Goal: Obtain resource: Download file/media

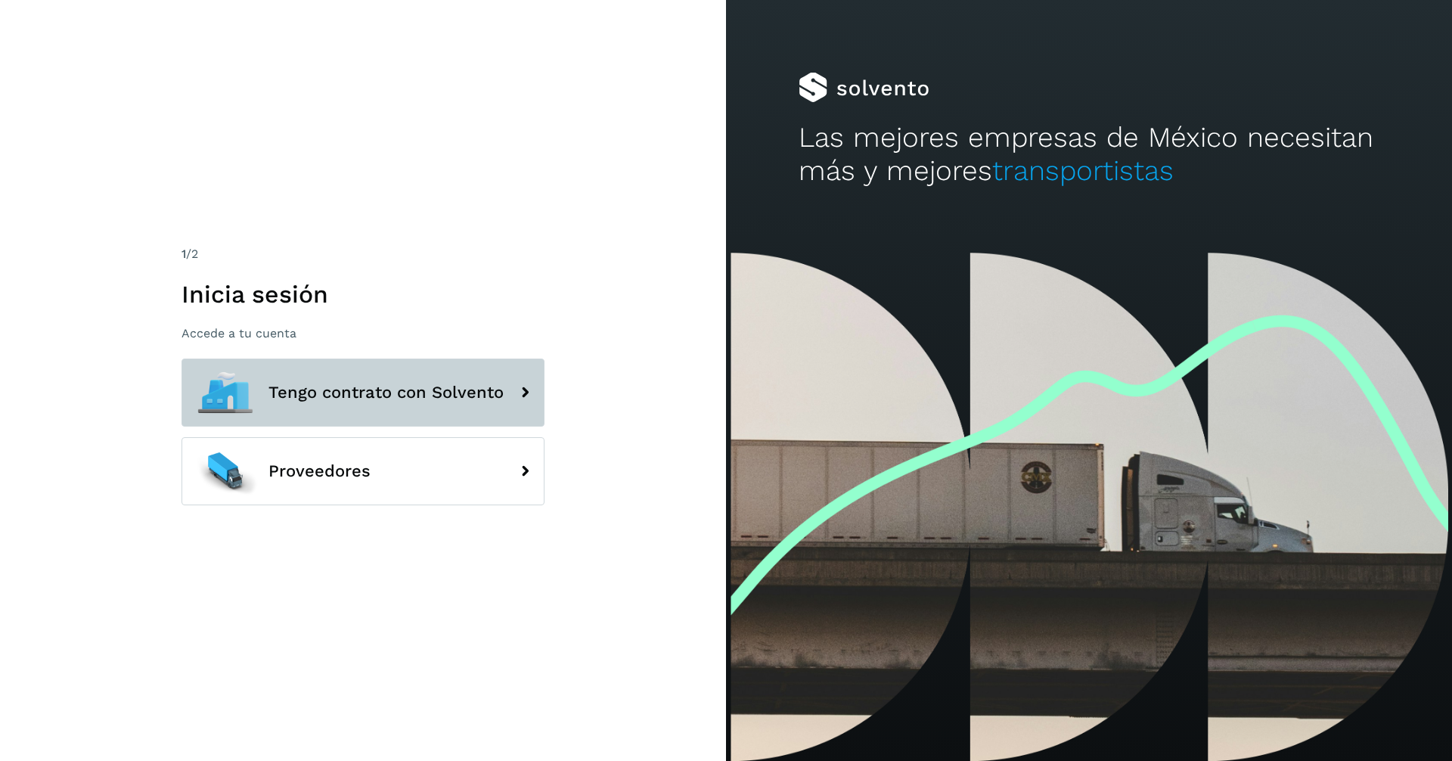
click at [354, 390] on span "Tengo contrato con Solvento" at bounding box center [385, 392] width 235 height 18
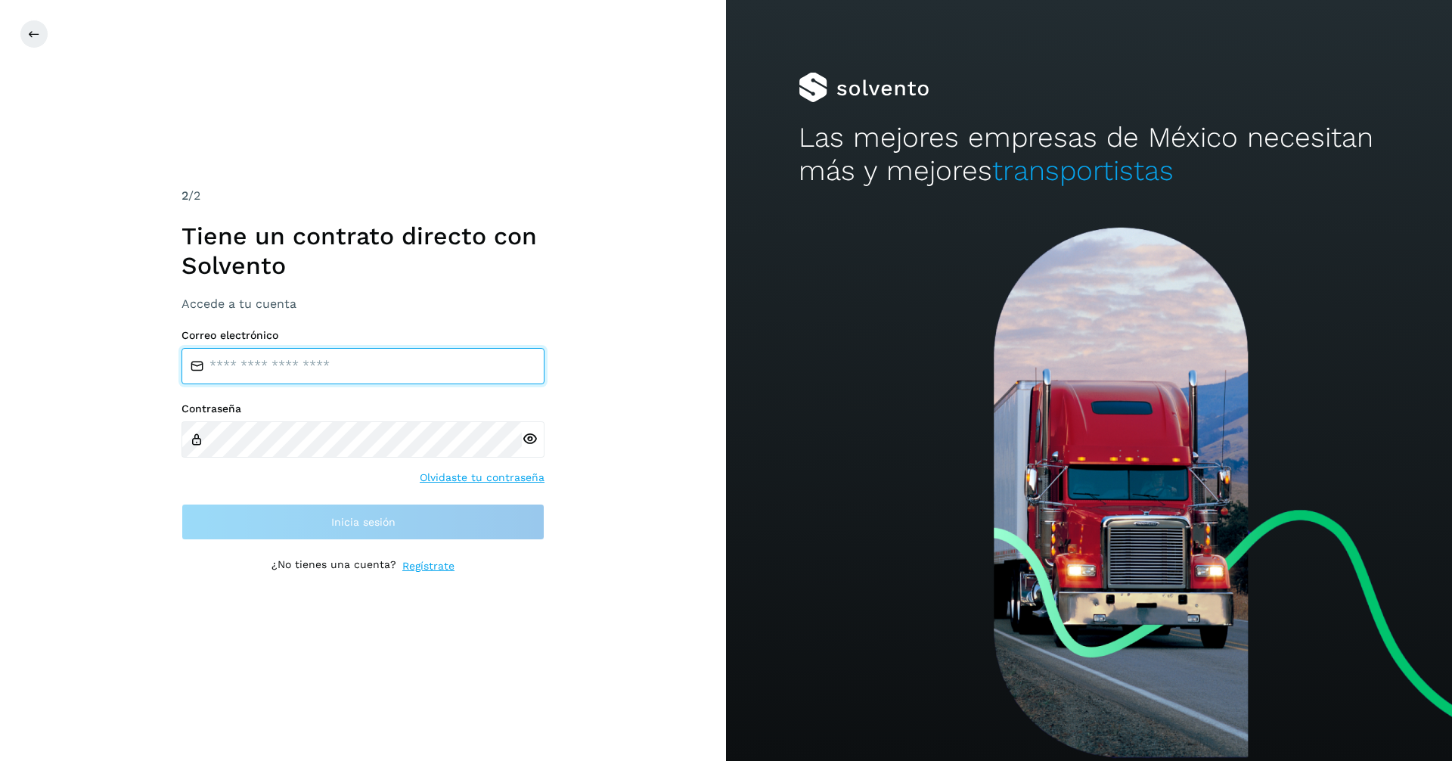
type input "**********"
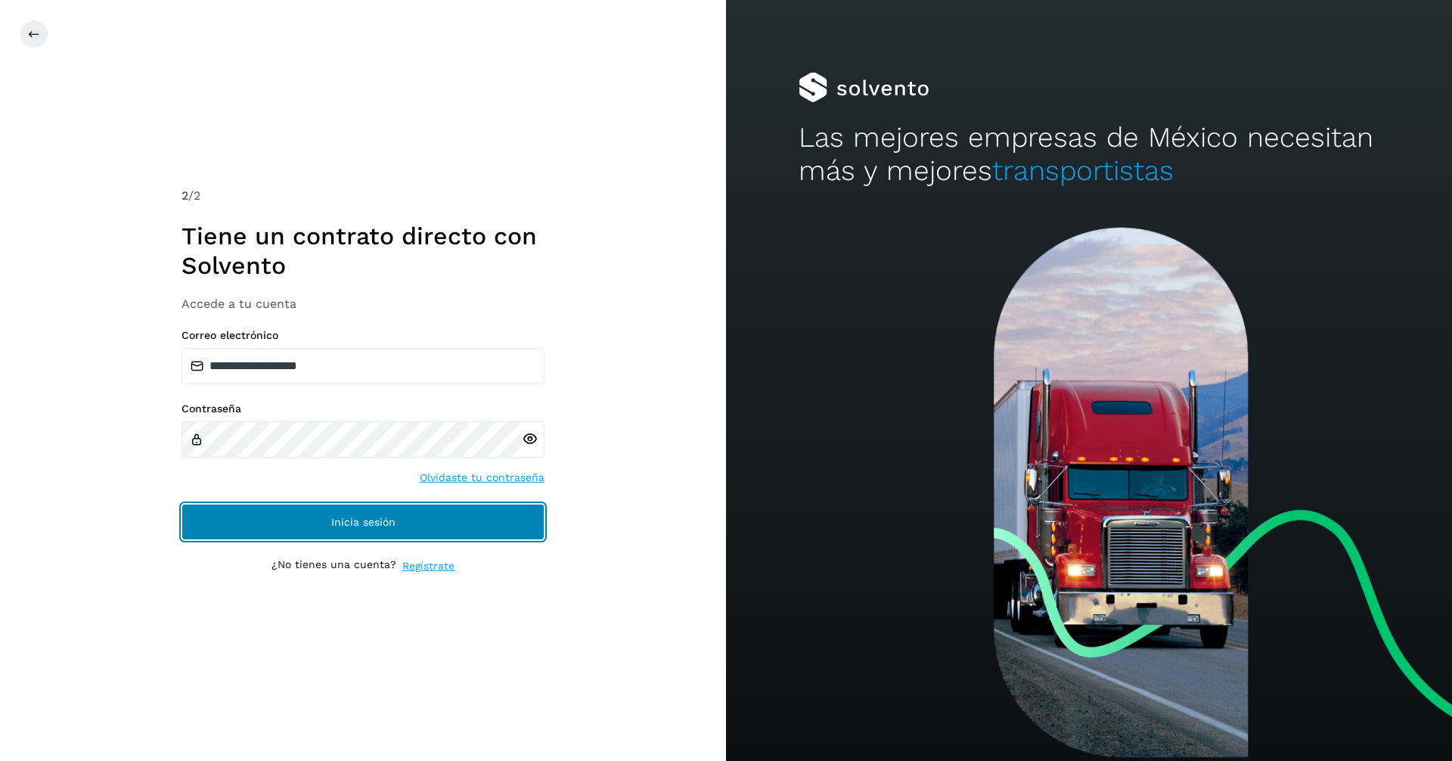
click at [405, 513] on button "Inicia sesión" at bounding box center [363, 522] width 363 height 36
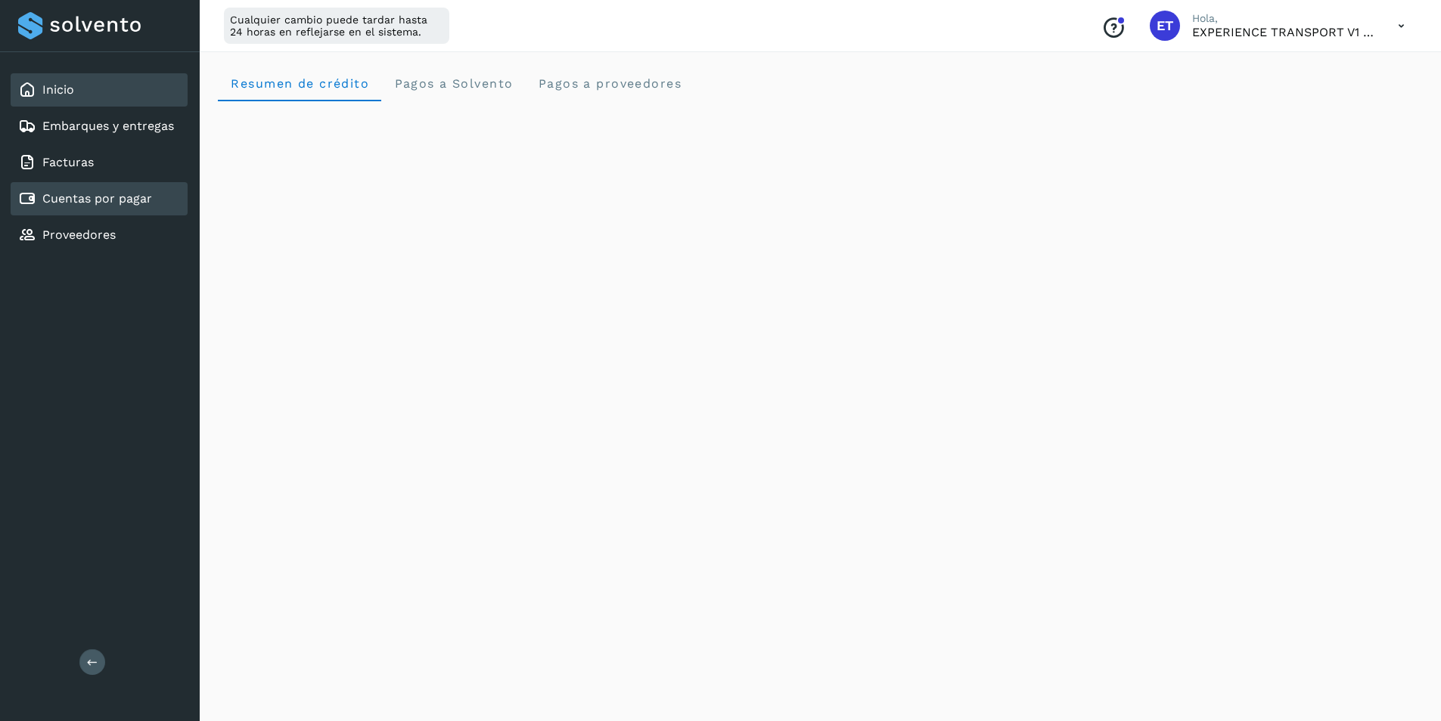
click at [89, 201] on link "Cuentas por pagar" at bounding box center [97, 198] width 110 height 14
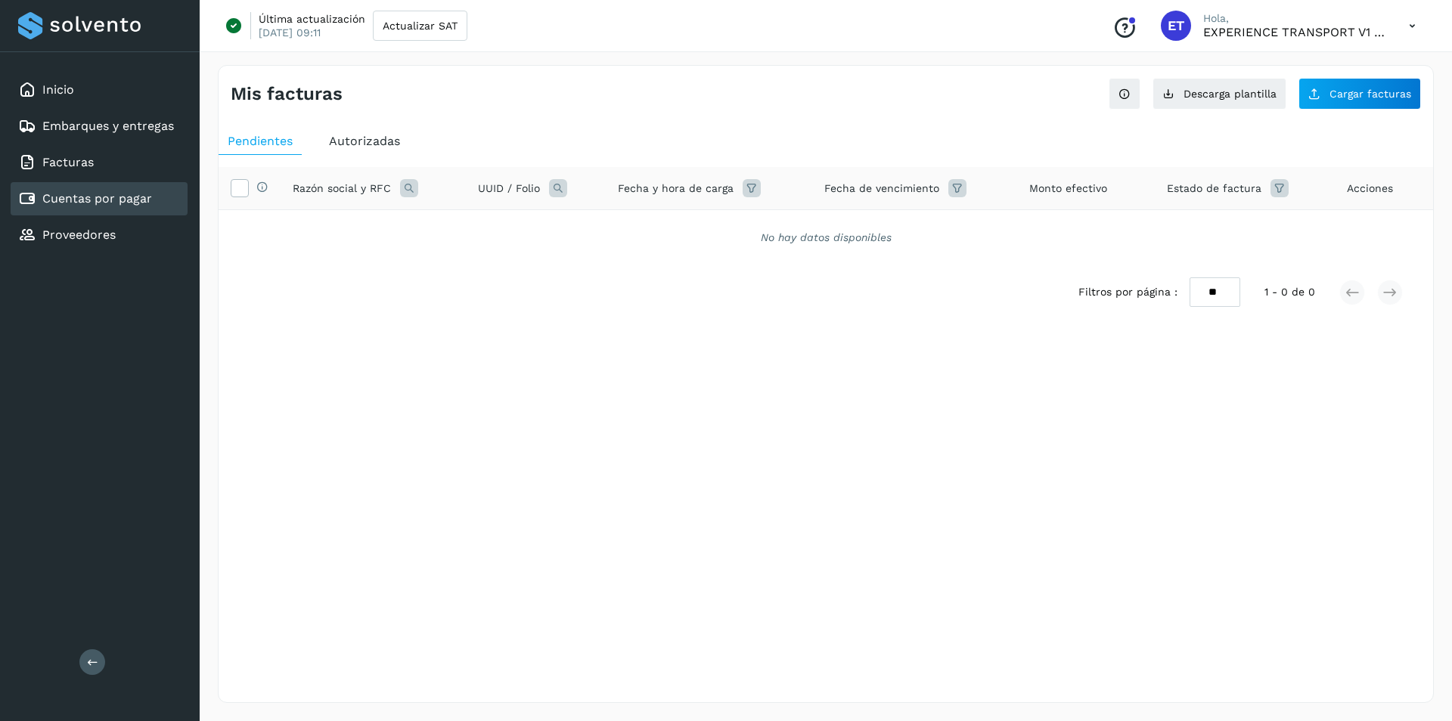
click at [370, 135] on span "Autorizadas" at bounding box center [364, 141] width 71 height 14
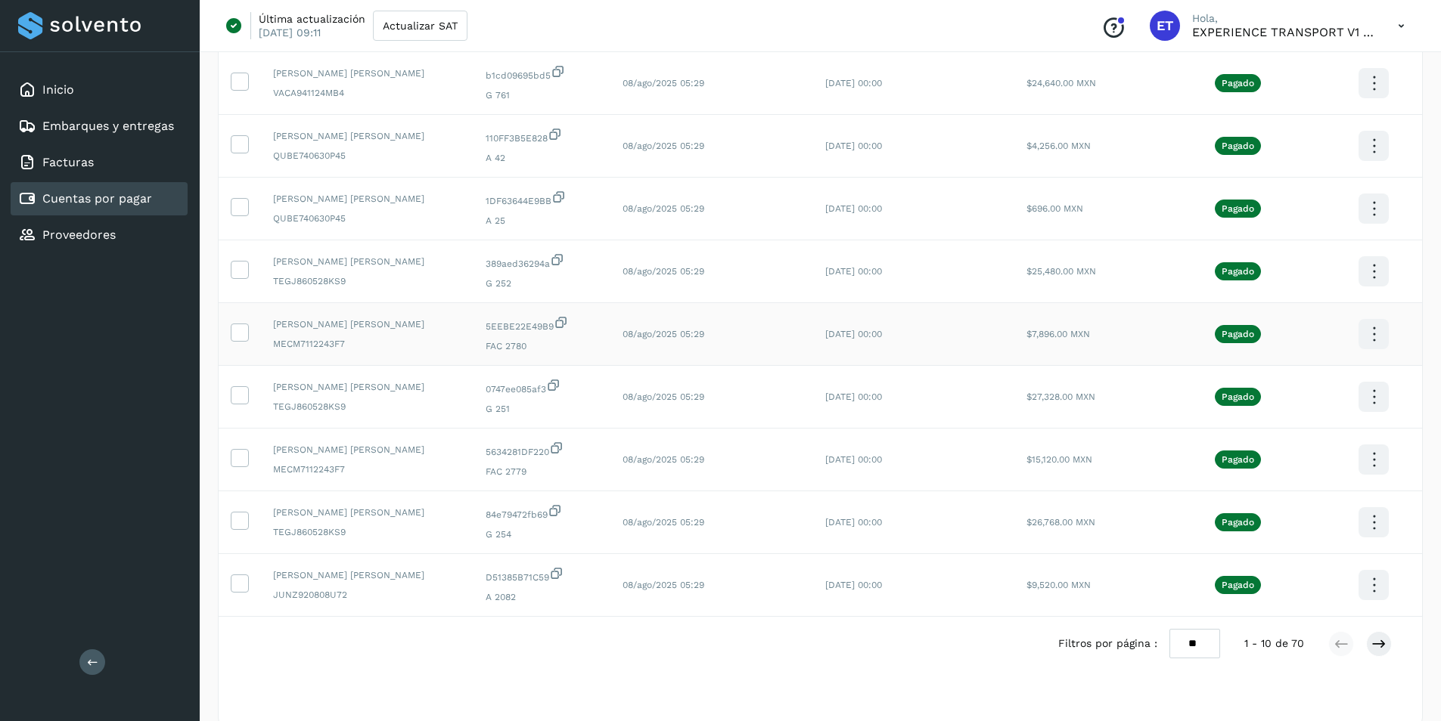
scroll to position [245, 0]
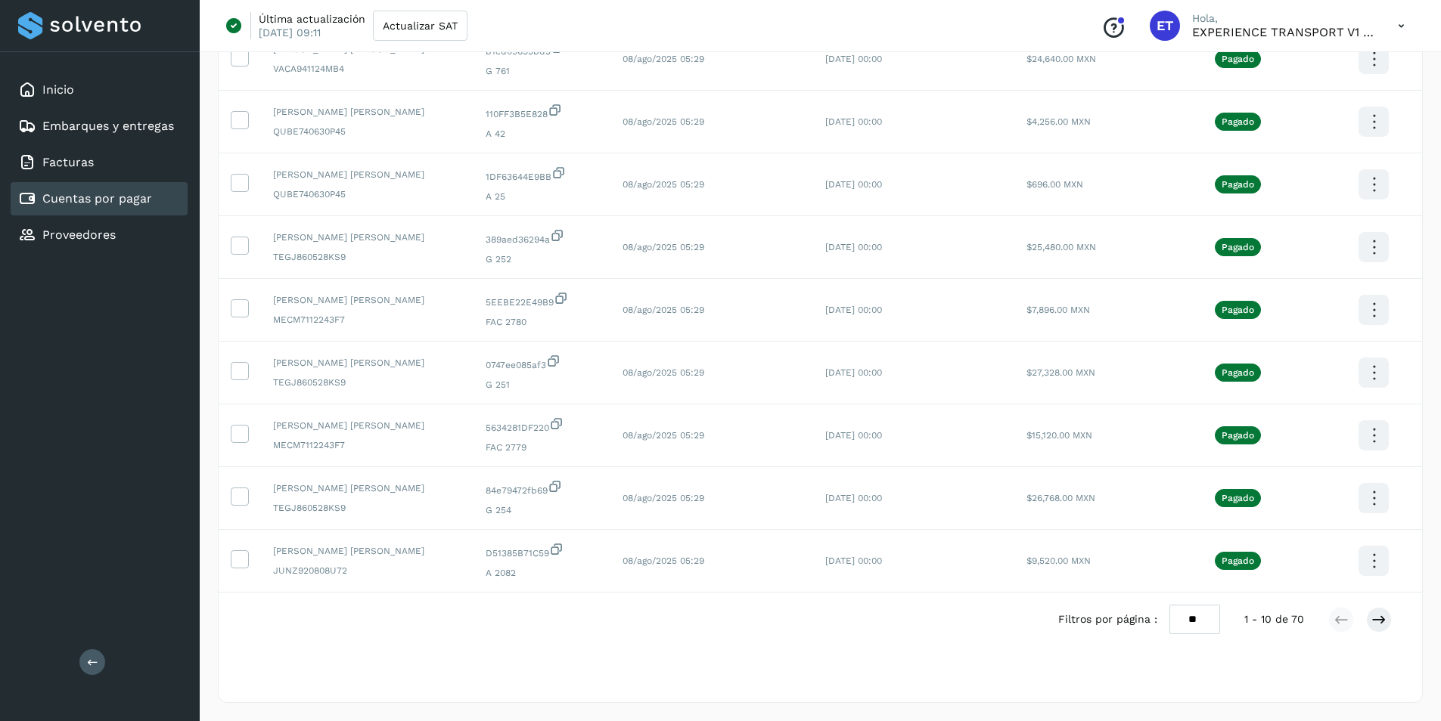
drag, startPoint x: 1204, startPoint y: 618, endPoint x: 1151, endPoint y: 625, distance: 53.5
click at [1151, 625] on div "Filtros por página : ** ** **" at bounding box center [1139, 619] width 162 height 29
select select "**"
click at [1178, 605] on select "** ** **" at bounding box center [1194, 619] width 51 height 29
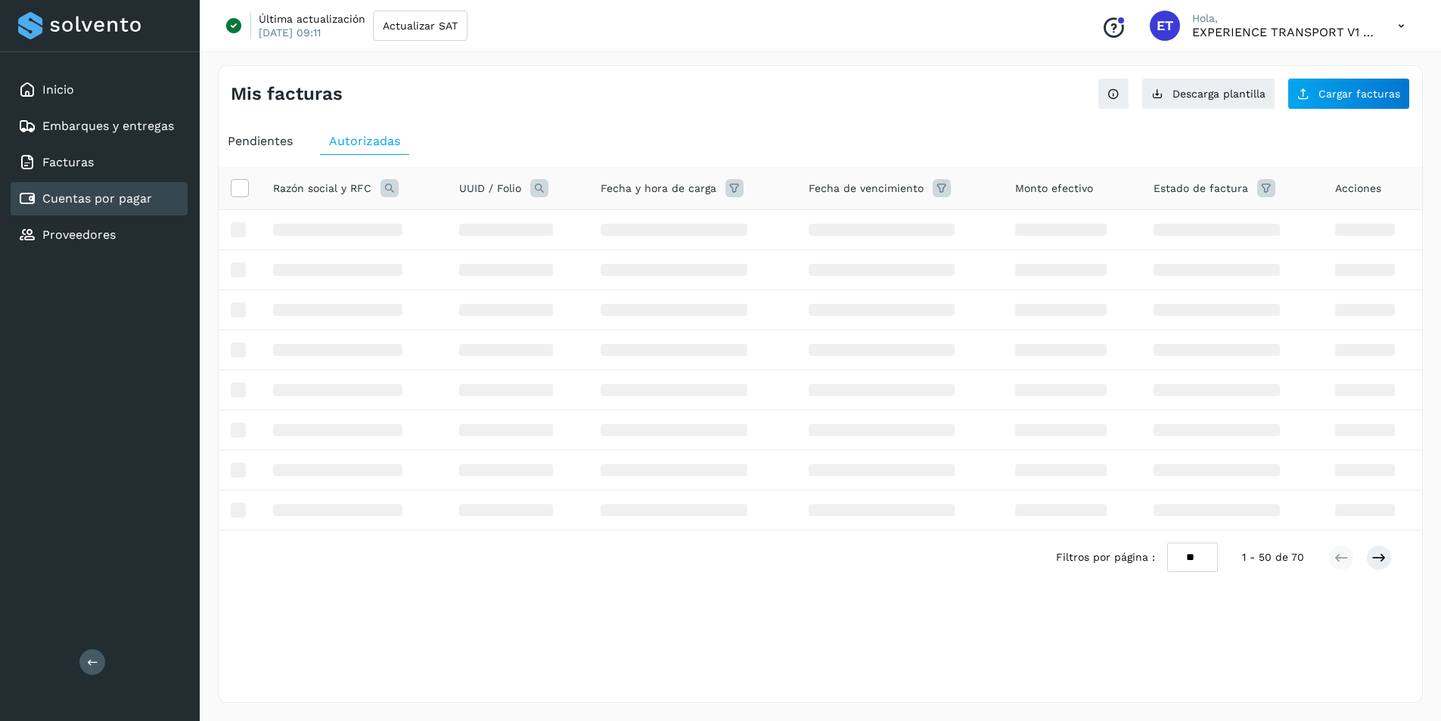
scroll to position [0, 0]
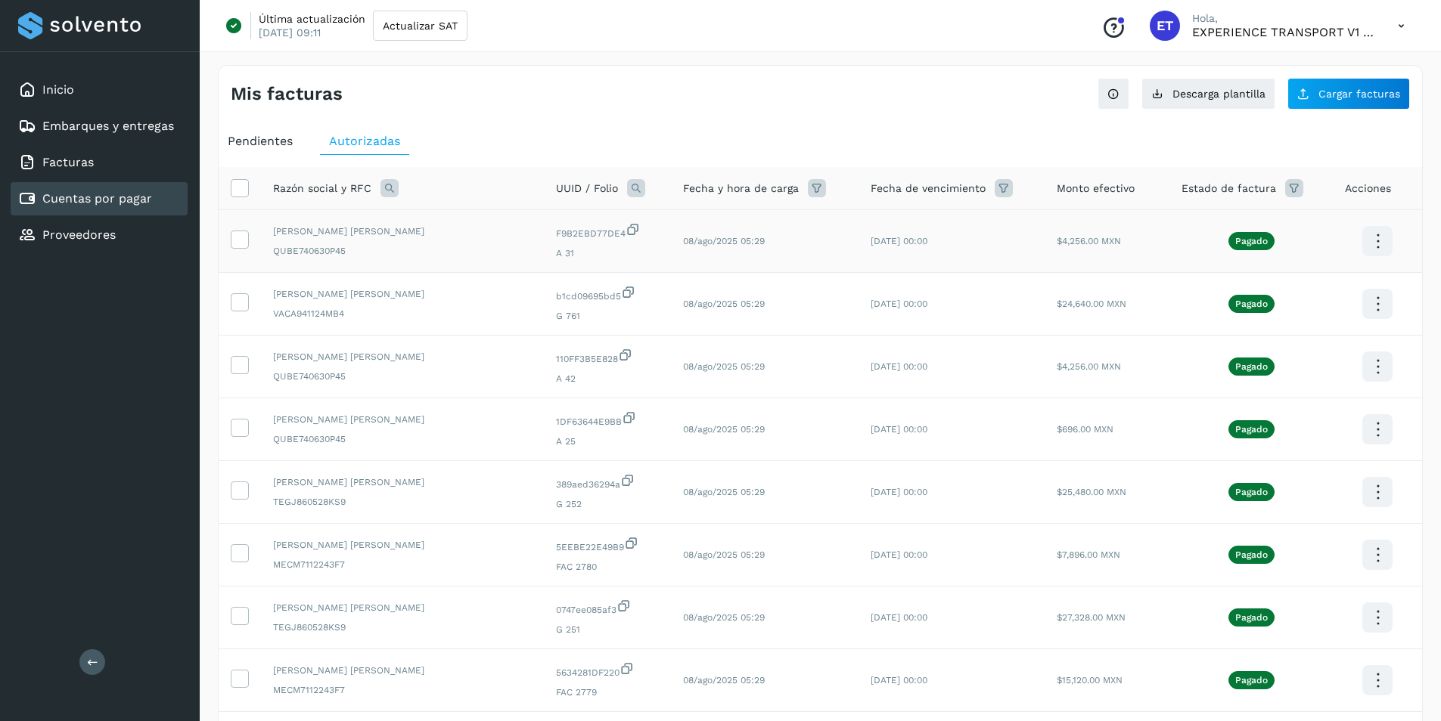
click at [1367, 246] on icon at bounding box center [1378, 242] width 36 height 36
click at [1301, 256] on button "C.Solvento" at bounding box center [1302, 256] width 180 height 29
click at [1369, 259] on icon at bounding box center [1378, 242] width 36 height 36
click at [1345, 315] on button "C.Solvento" at bounding box center [1302, 319] width 180 height 29
click at [1373, 259] on icon at bounding box center [1378, 242] width 36 height 36
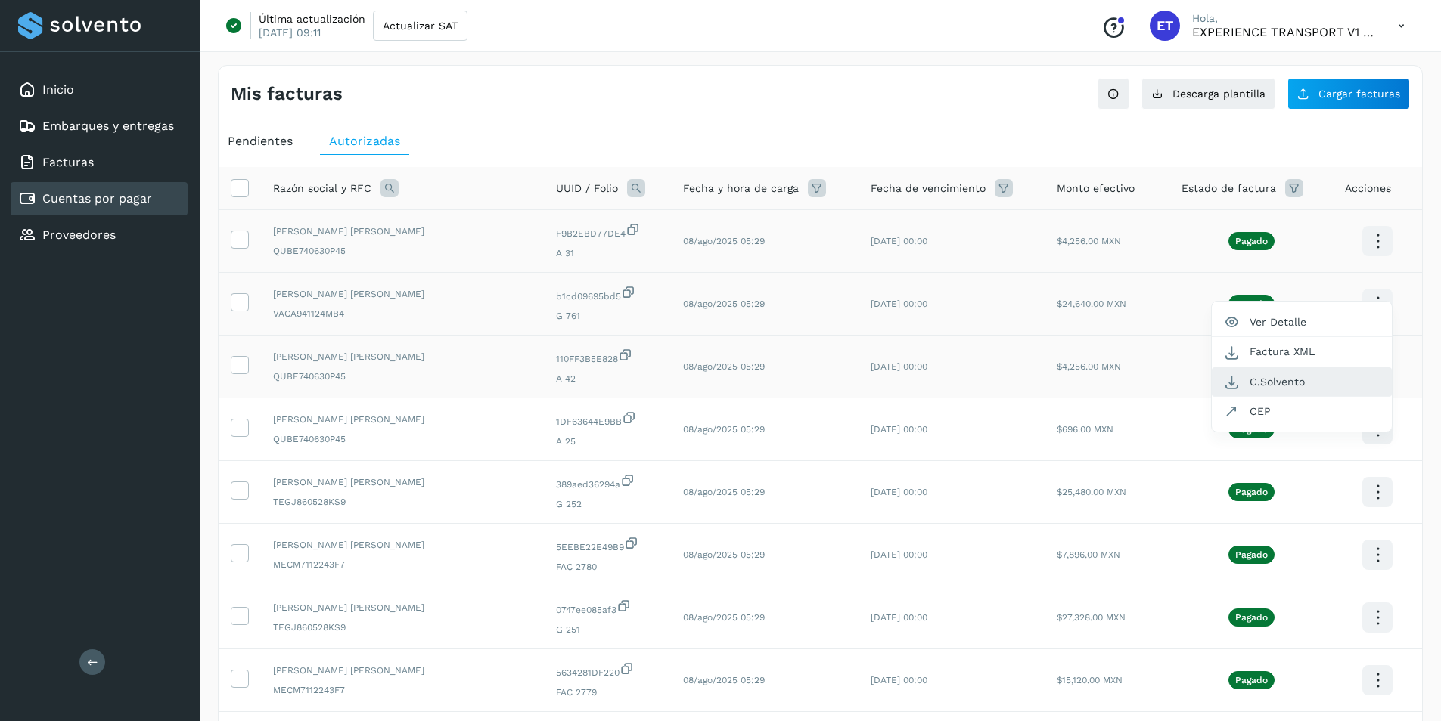
click at [1354, 373] on button "C.Solvento" at bounding box center [1302, 382] width 180 height 29
click at [1370, 259] on icon at bounding box center [1378, 242] width 36 height 36
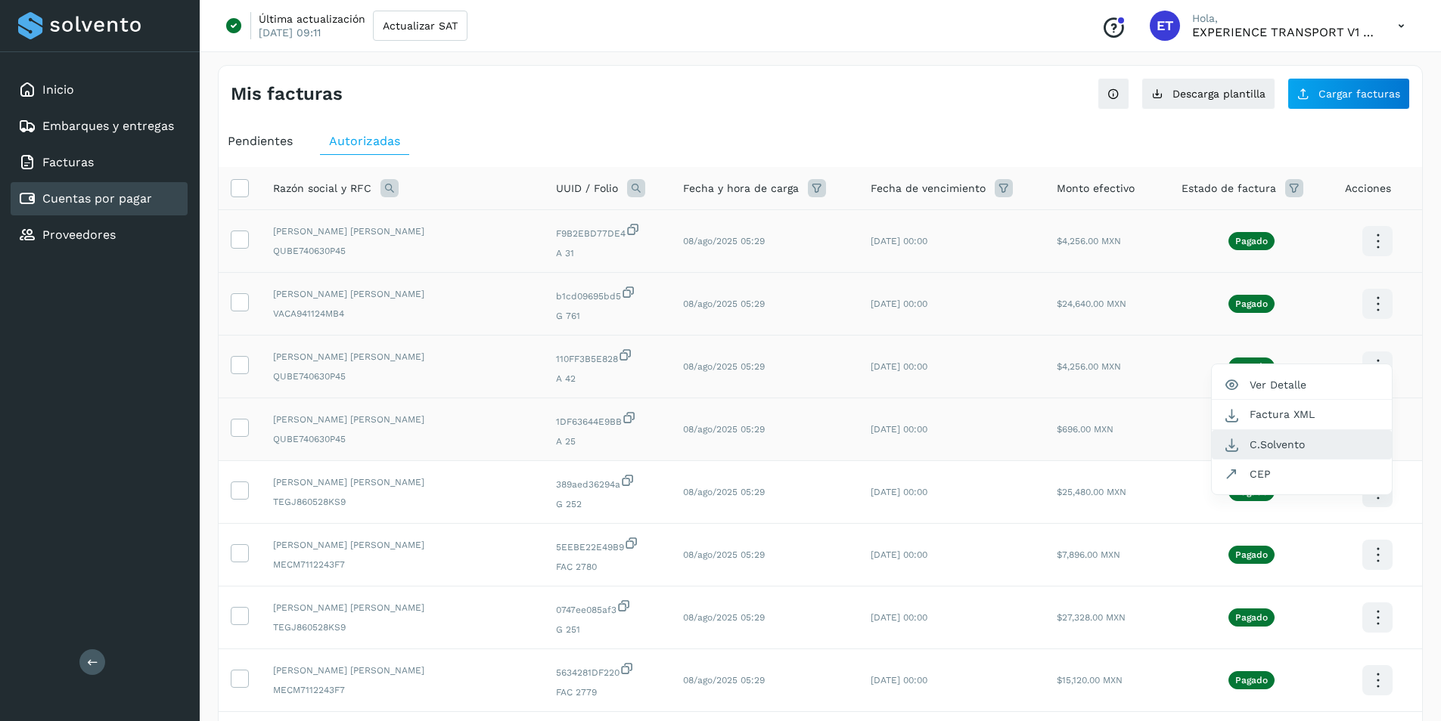
click at [1344, 444] on button "C.Solvento" at bounding box center [1302, 444] width 180 height 29
click at [1367, 259] on icon at bounding box center [1378, 242] width 36 height 36
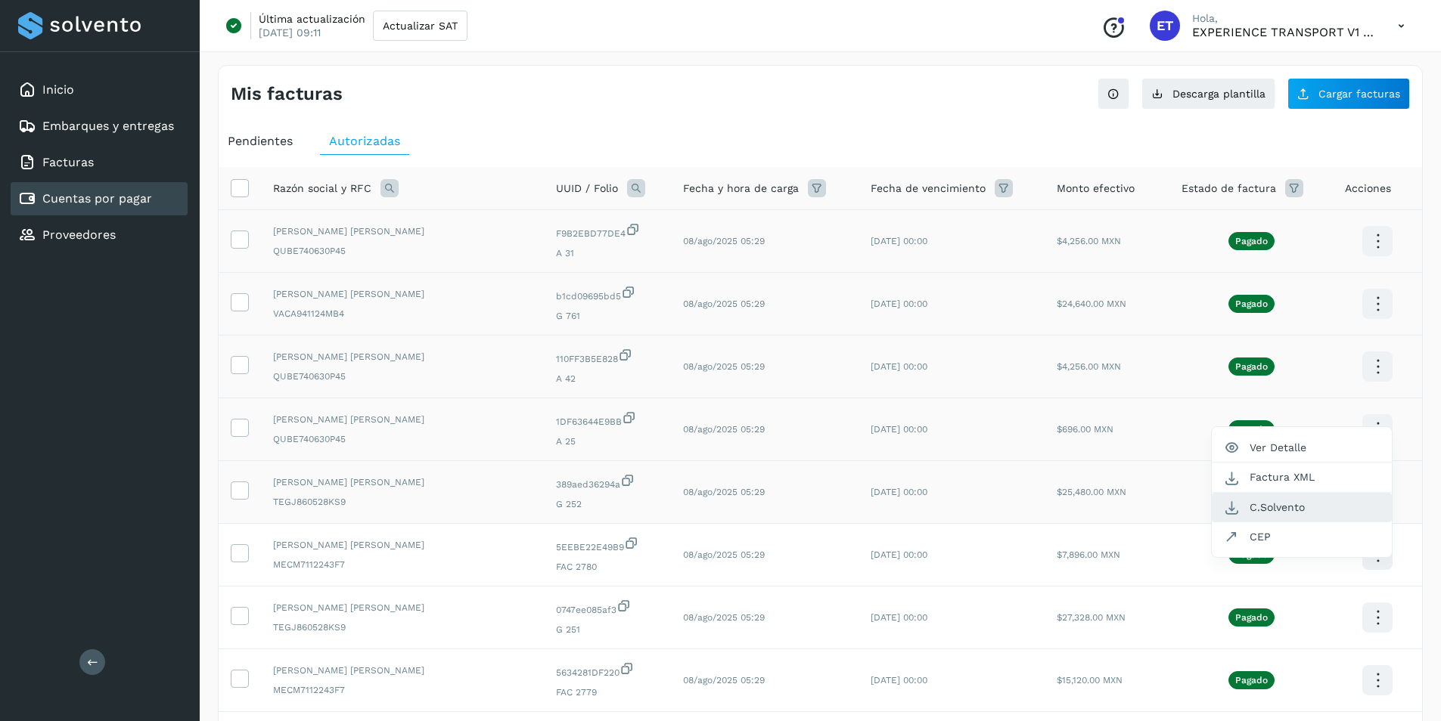
click at [1327, 503] on button "C.Solvento" at bounding box center [1302, 507] width 180 height 29
click at [1370, 259] on icon at bounding box center [1378, 242] width 36 height 36
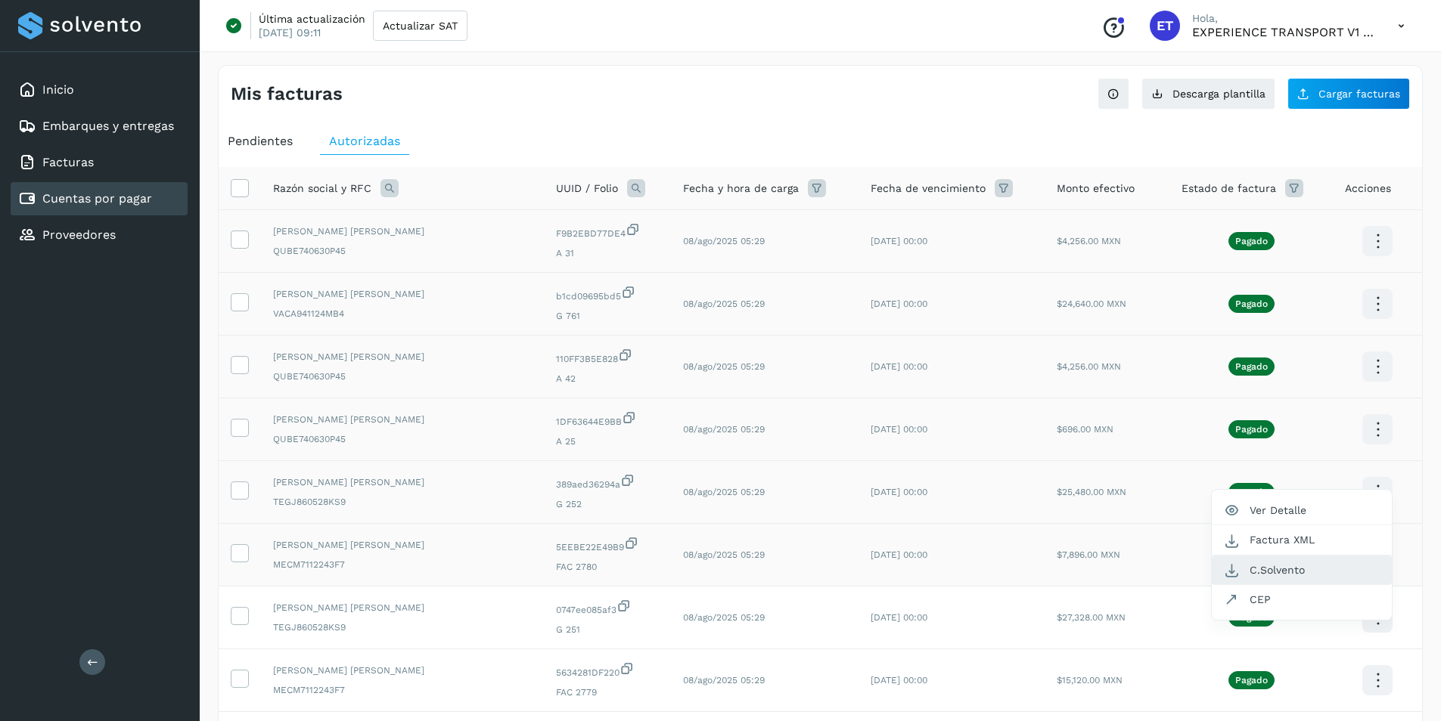
click at [1312, 568] on button "C.Solvento" at bounding box center [1302, 570] width 180 height 29
click at [1379, 259] on icon at bounding box center [1378, 242] width 36 height 36
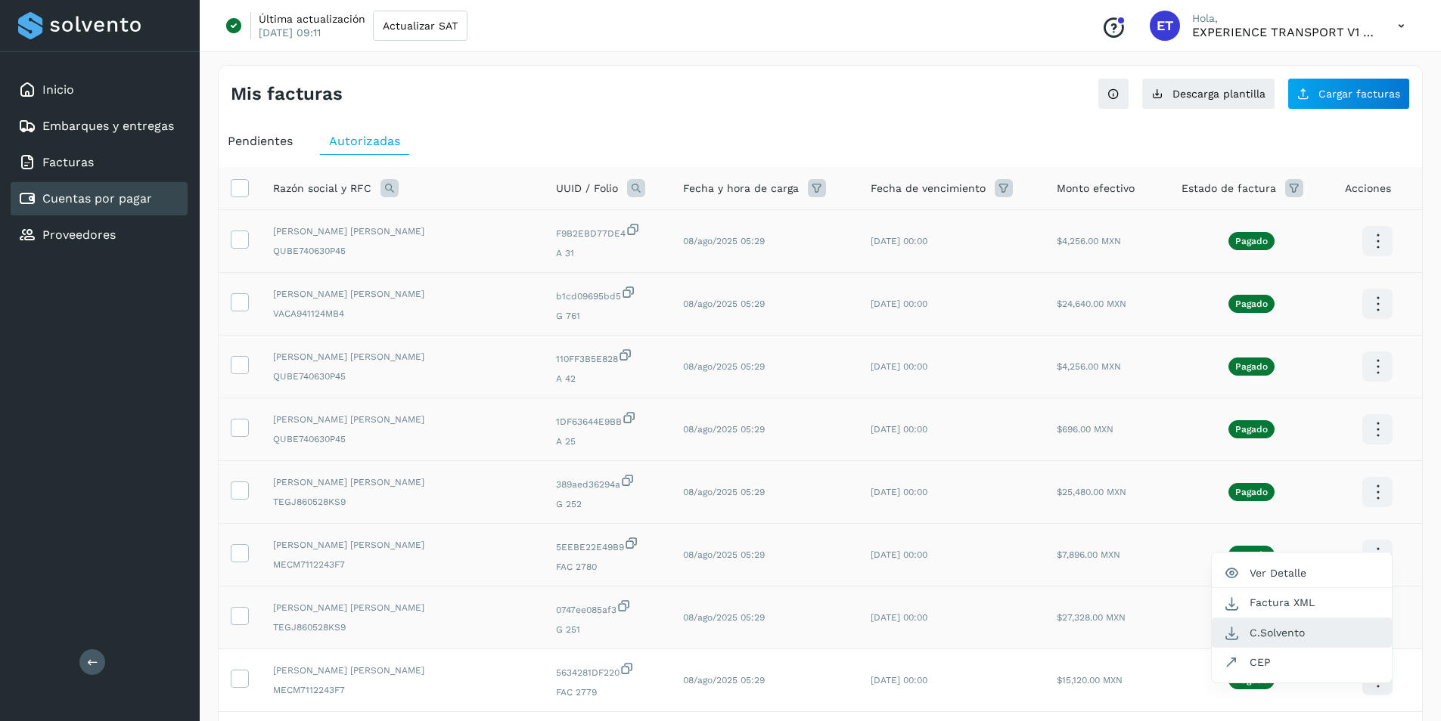
click at [1298, 634] on button "C.Solvento" at bounding box center [1302, 633] width 180 height 29
click at [1373, 259] on icon at bounding box center [1378, 242] width 36 height 36
click at [1323, 692] on button "C.Solvento" at bounding box center [1302, 695] width 180 height 29
drag, startPoint x: 1020, startPoint y: 678, endPoint x: 1109, endPoint y: 680, distance: 88.5
click at [1109, 680] on td "$15,120.00 MXN" at bounding box center [1106, 681] width 125 height 63
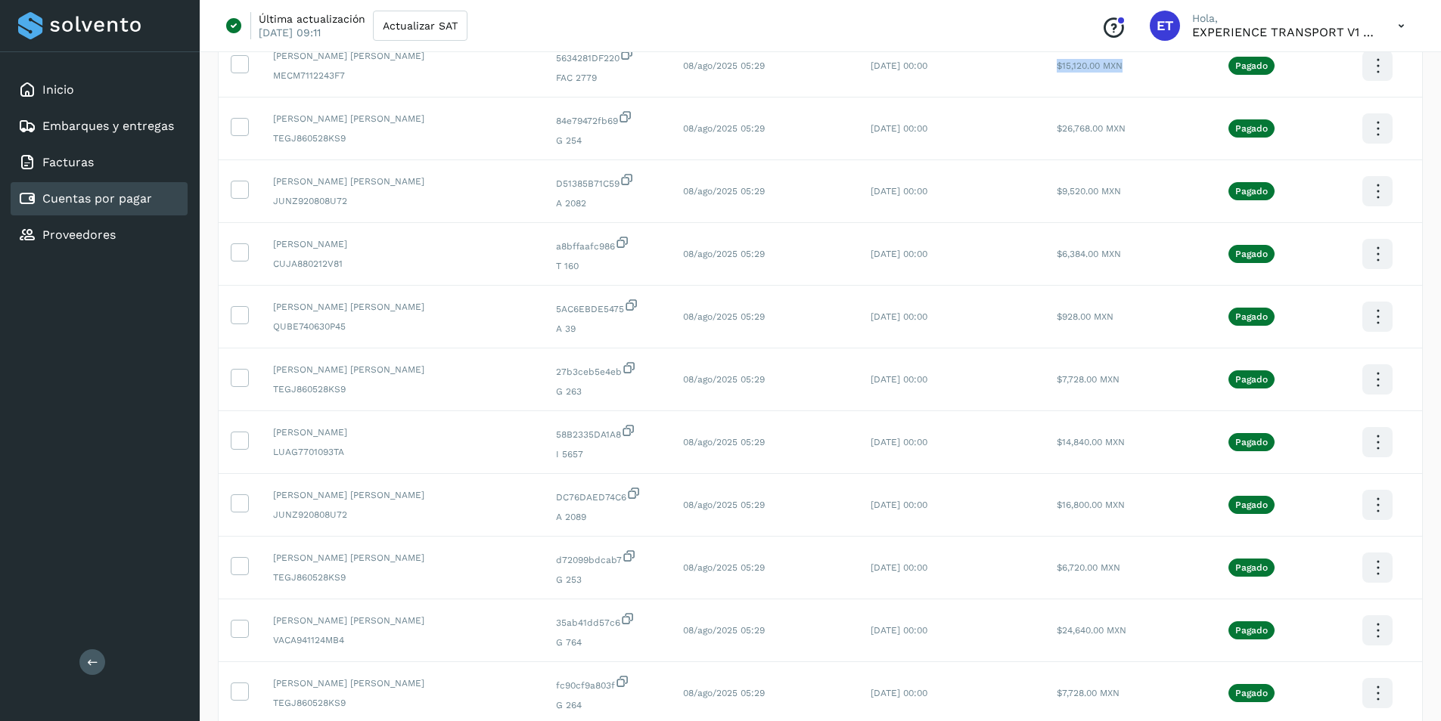
scroll to position [645, 0]
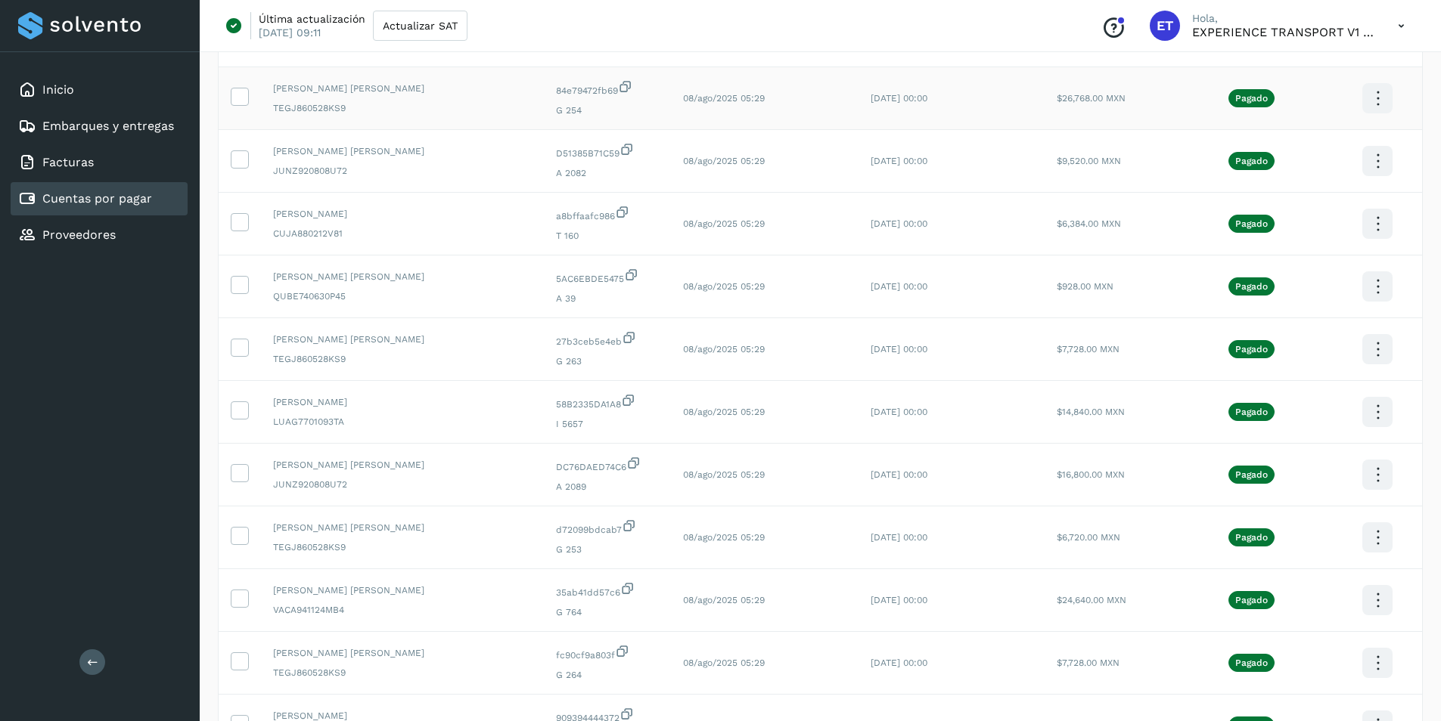
click at [1291, 116] on button "C.Solvento" at bounding box center [1302, 113] width 180 height 29
click at [1301, 174] on button "C.Solvento" at bounding box center [1302, 176] width 180 height 29
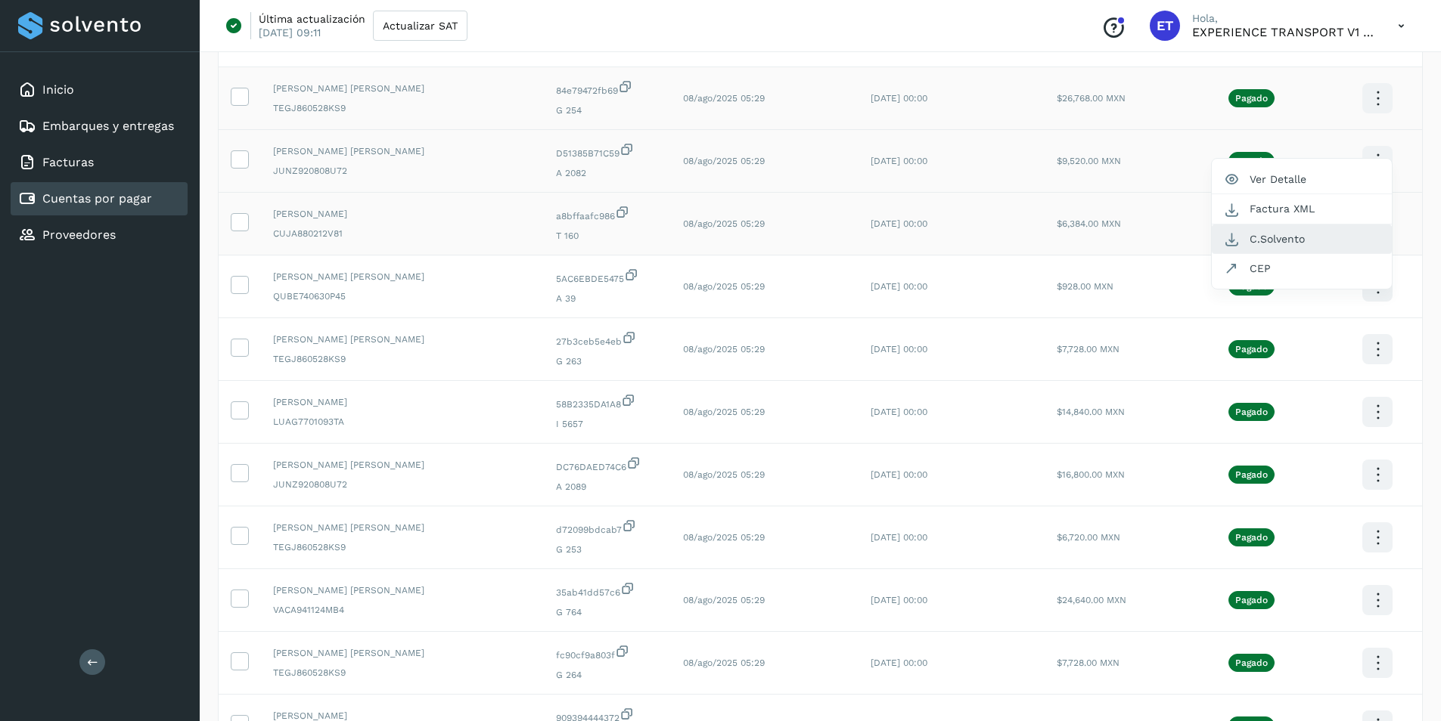
click at [1314, 238] on button "C.Solvento" at bounding box center [1302, 239] width 180 height 29
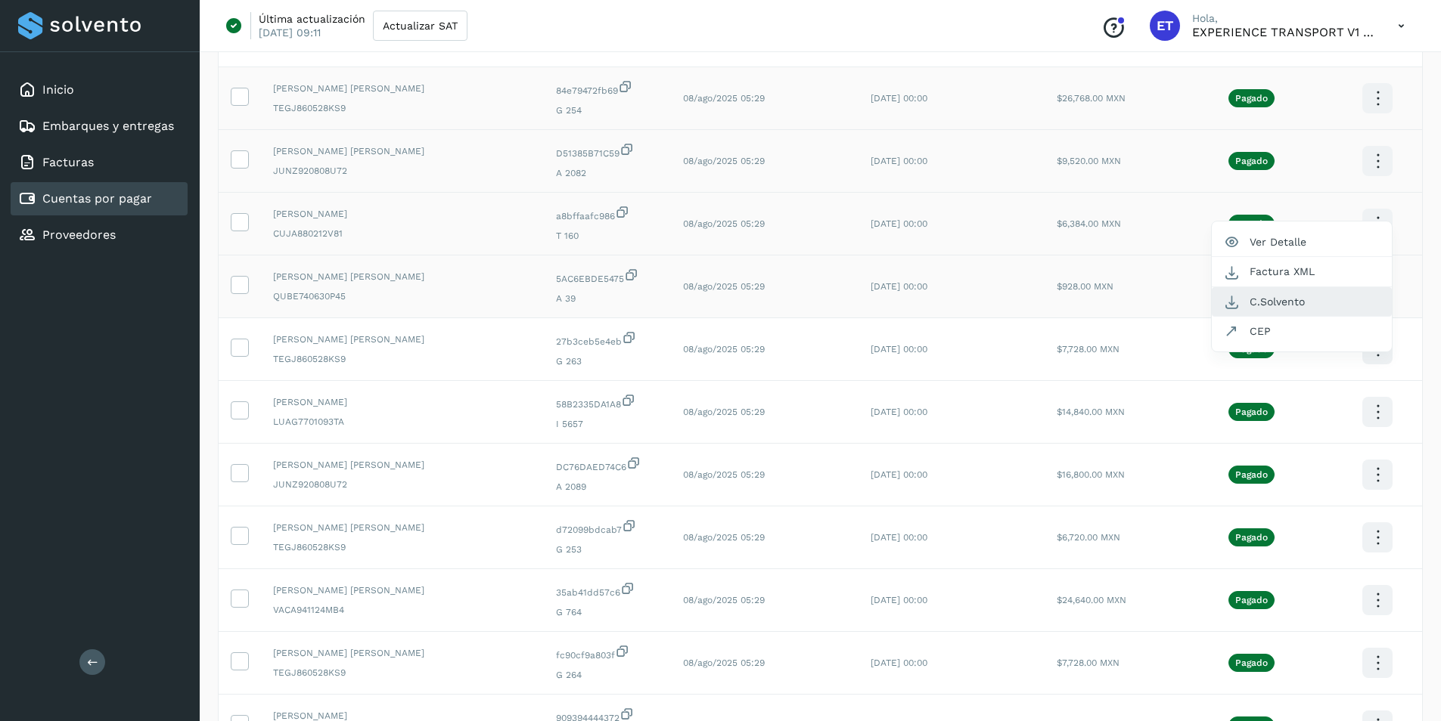
click at [1343, 290] on button "C.Solvento" at bounding box center [1302, 301] width 180 height 29
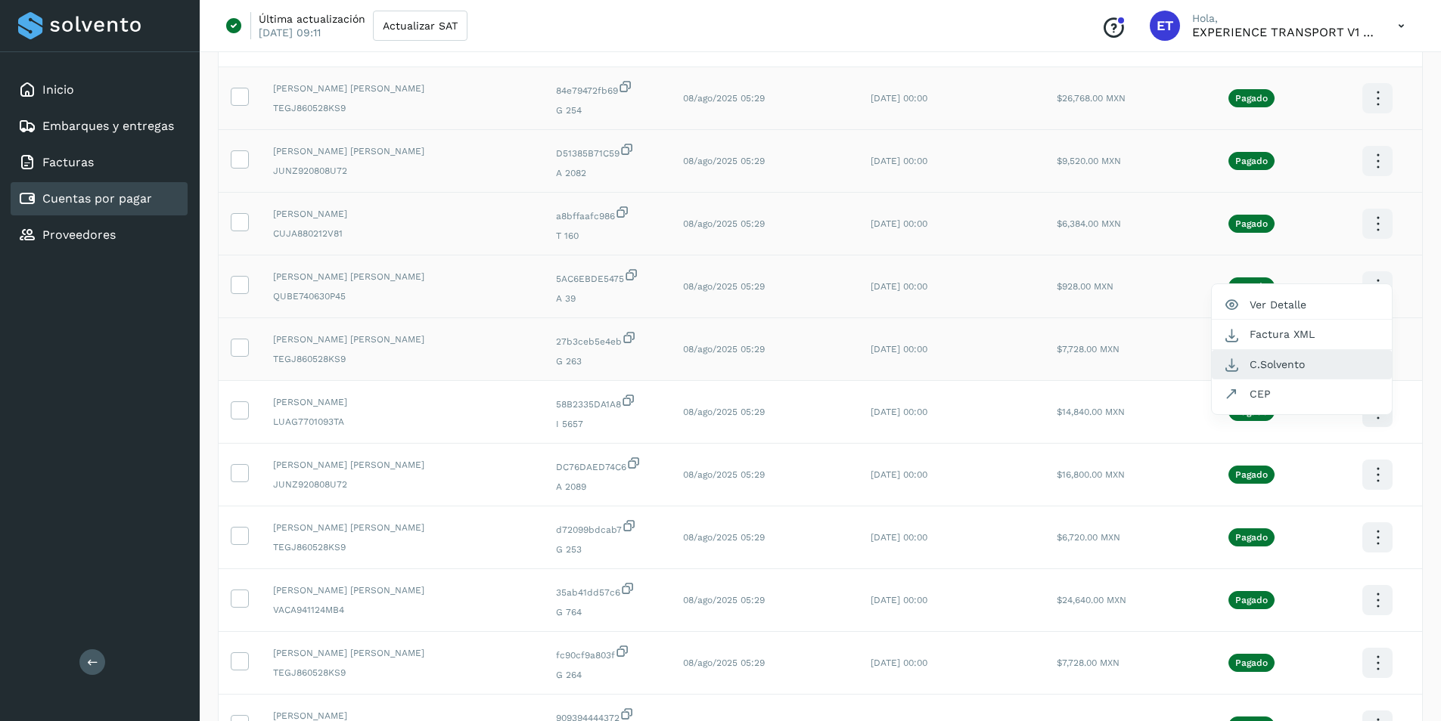
click at [1326, 365] on button "C.Solvento" at bounding box center [1302, 364] width 180 height 29
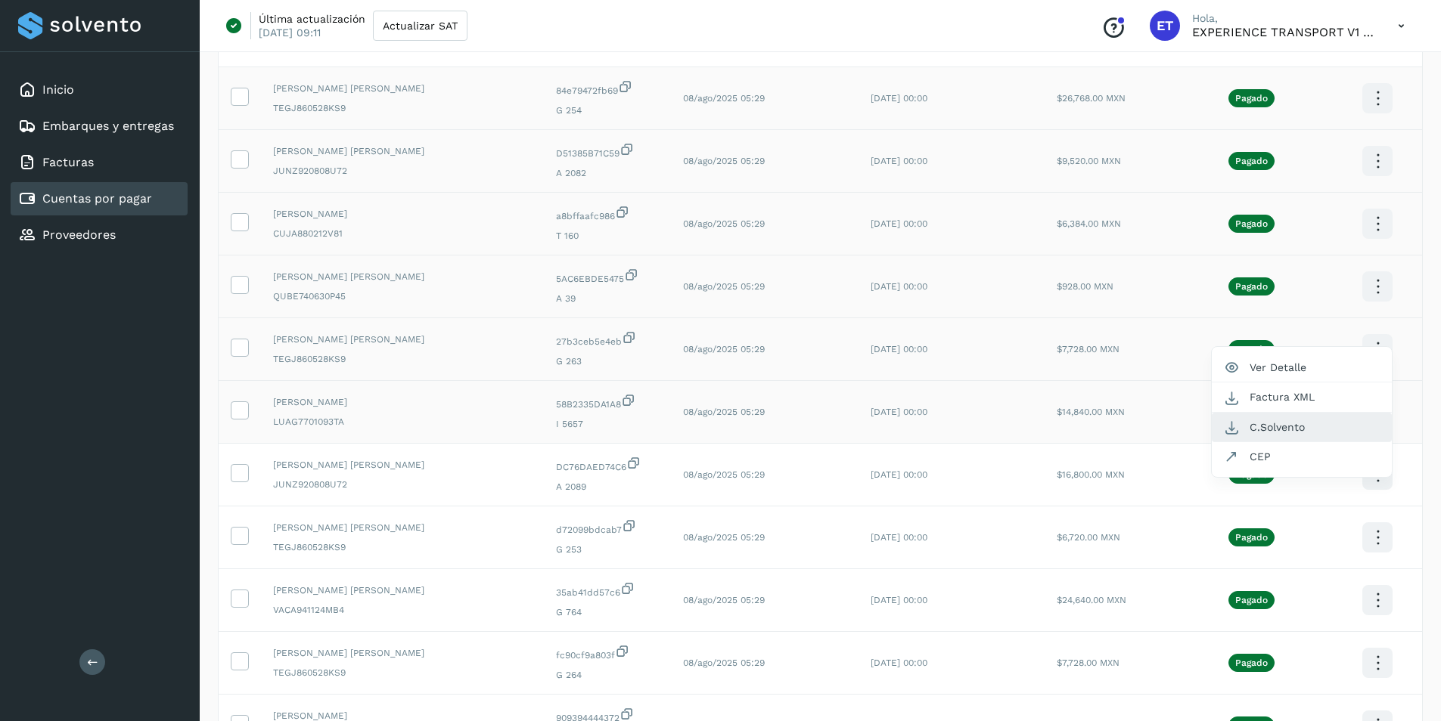
click at [1311, 423] on button "C.Solvento" at bounding box center [1302, 427] width 180 height 29
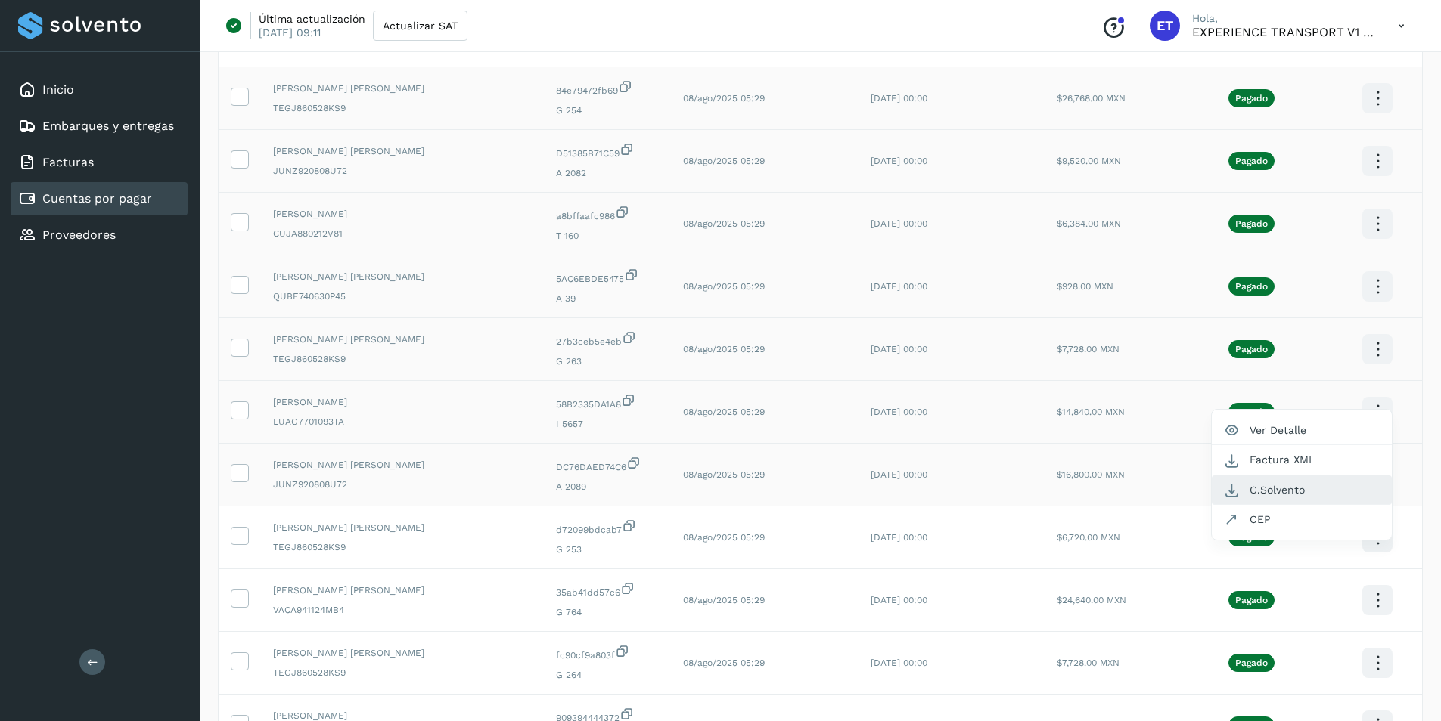
click at [1316, 481] on button "C.Solvento" at bounding box center [1302, 490] width 180 height 29
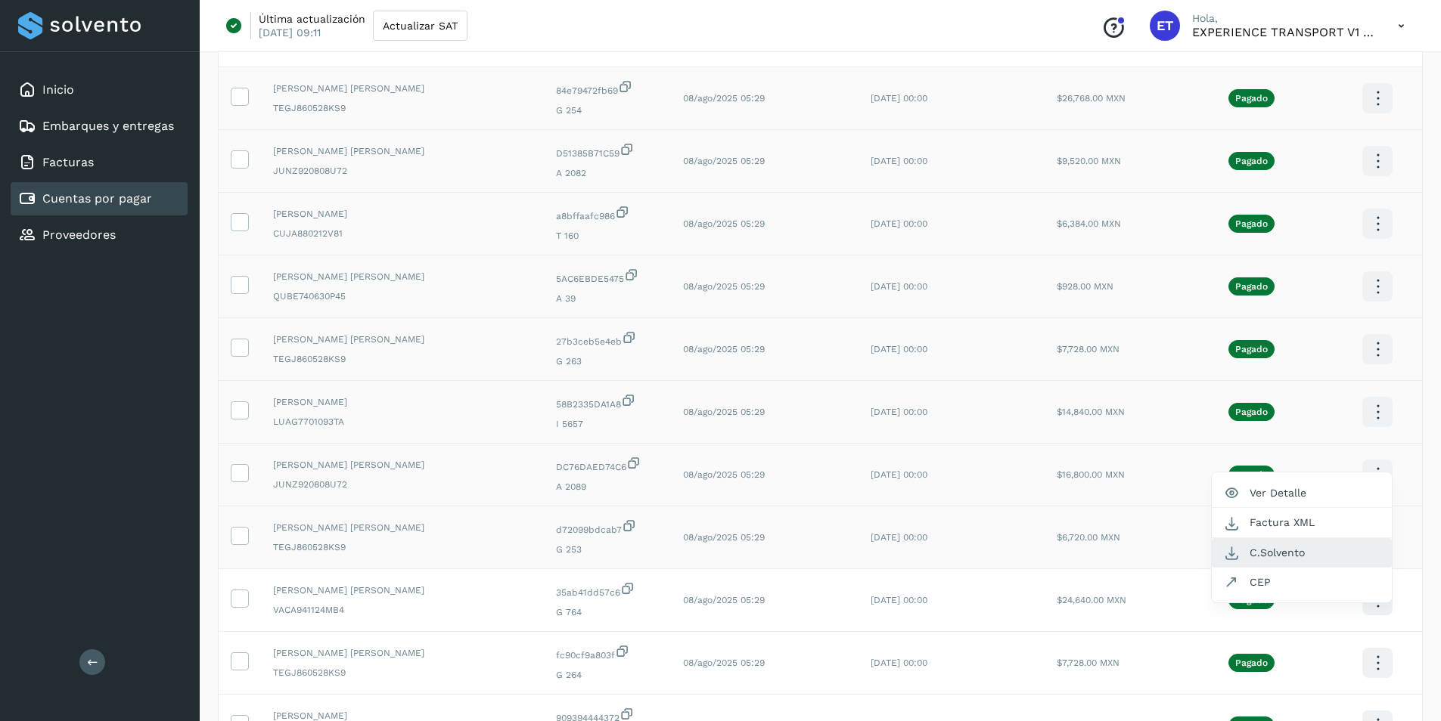
click at [1359, 546] on button "C.Solvento" at bounding box center [1302, 552] width 180 height 29
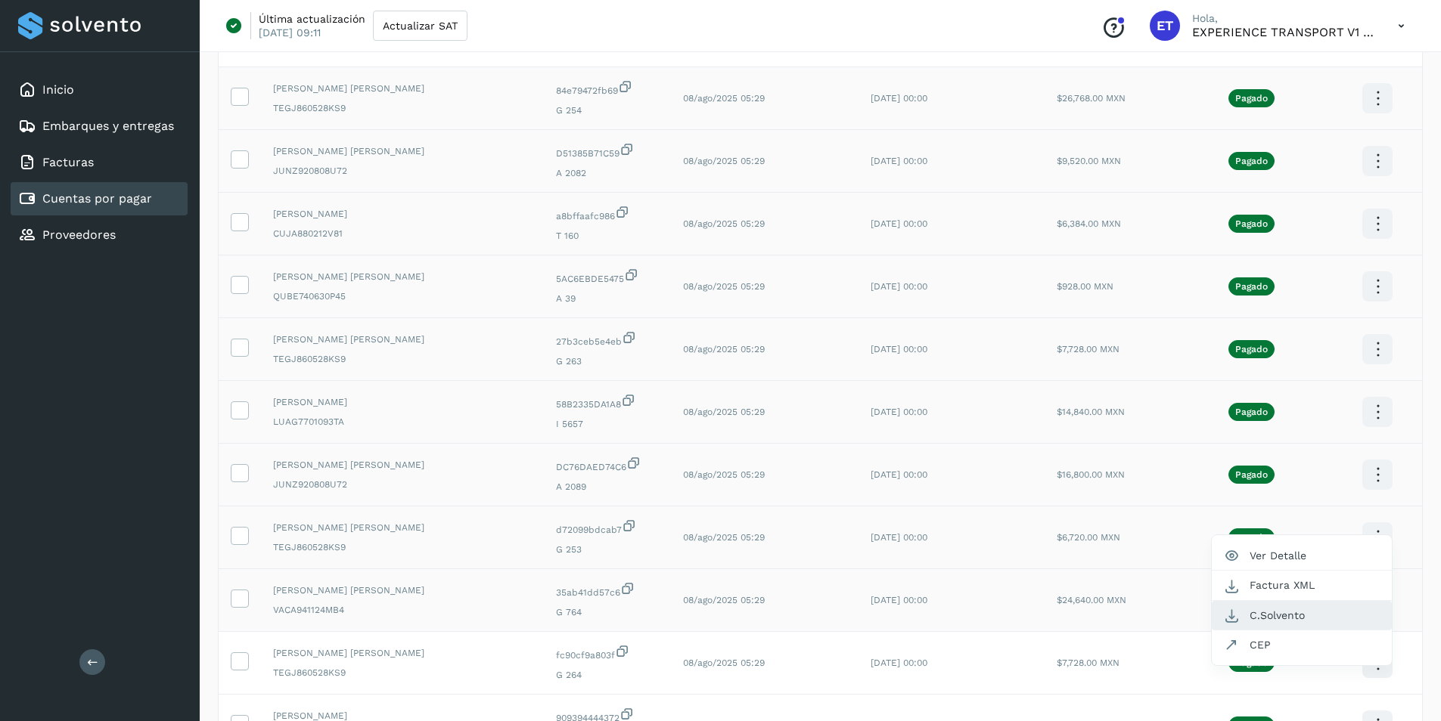
click at [1307, 618] on button "C.Solvento" at bounding box center [1302, 615] width 180 height 29
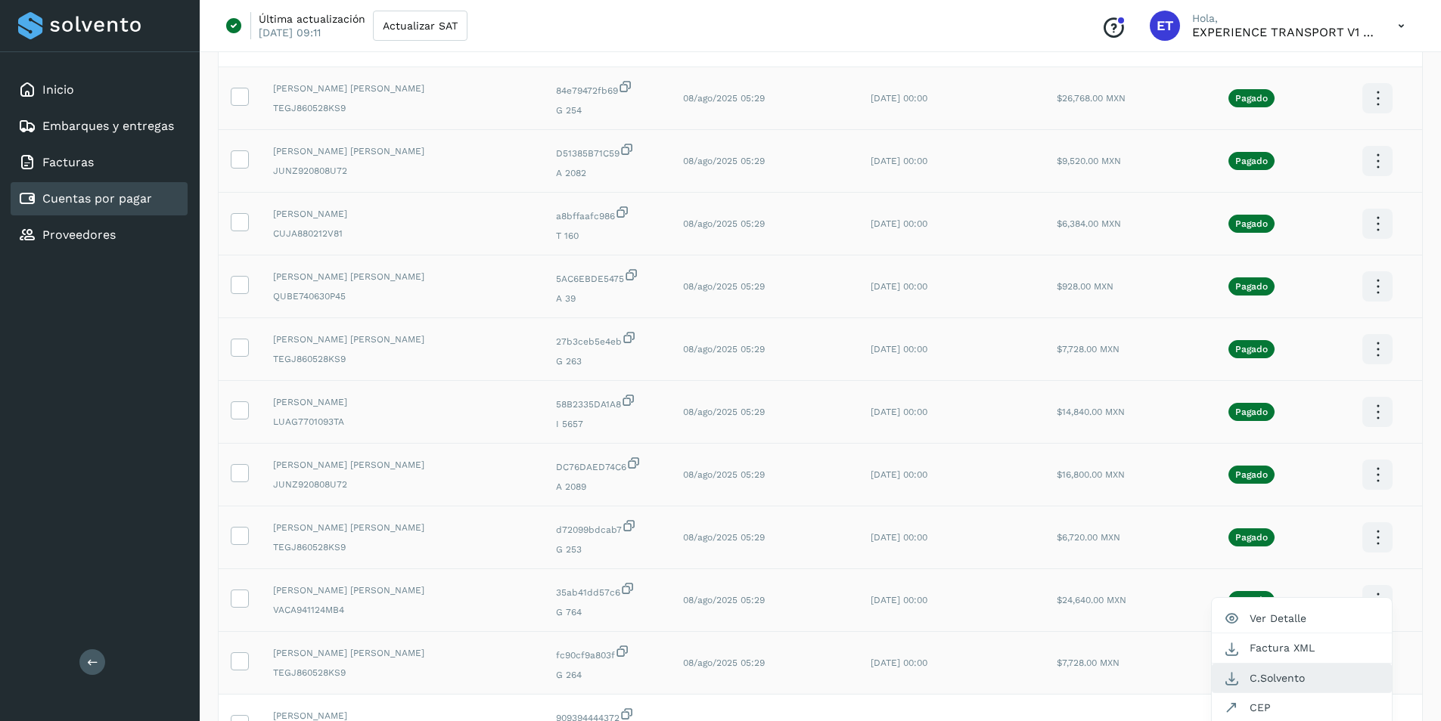
click at [1318, 674] on button "C.Solvento" at bounding box center [1302, 678] width 180 height 29
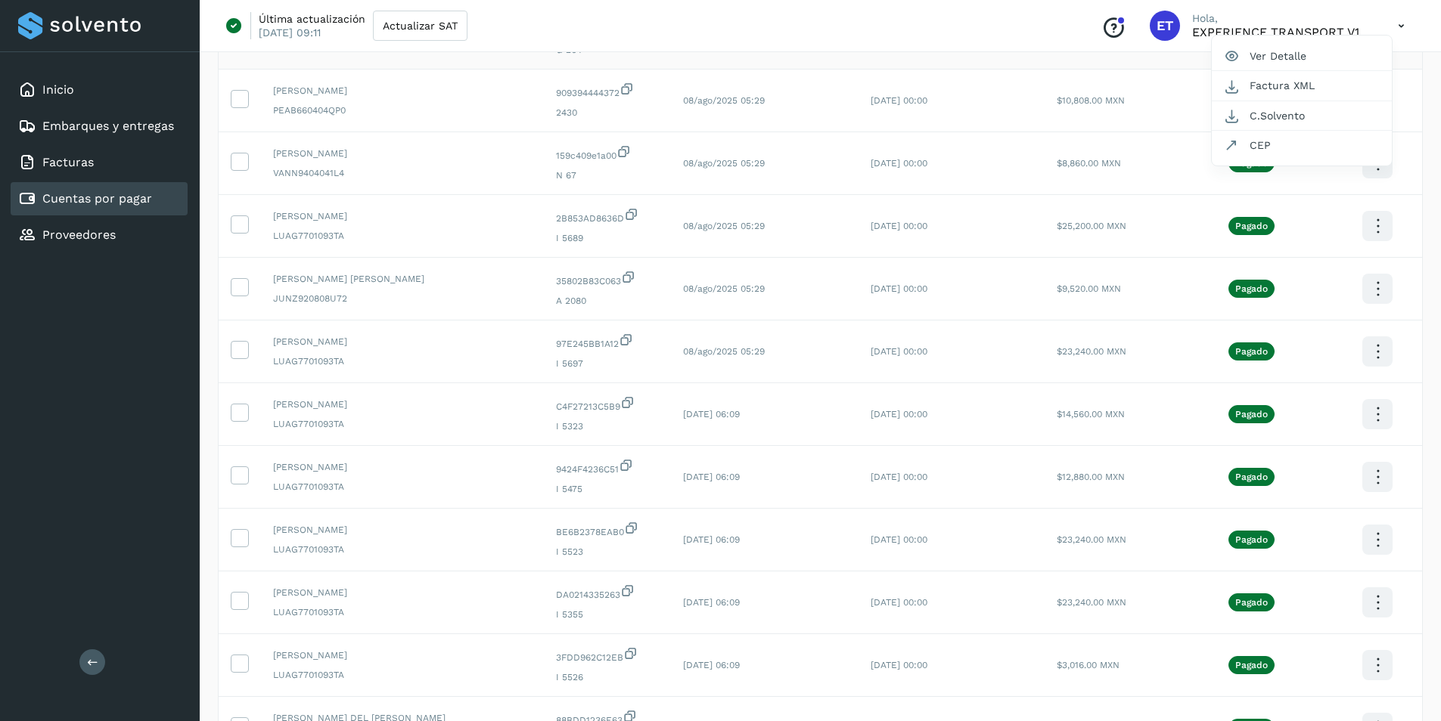
scroll to position [1280, 0]
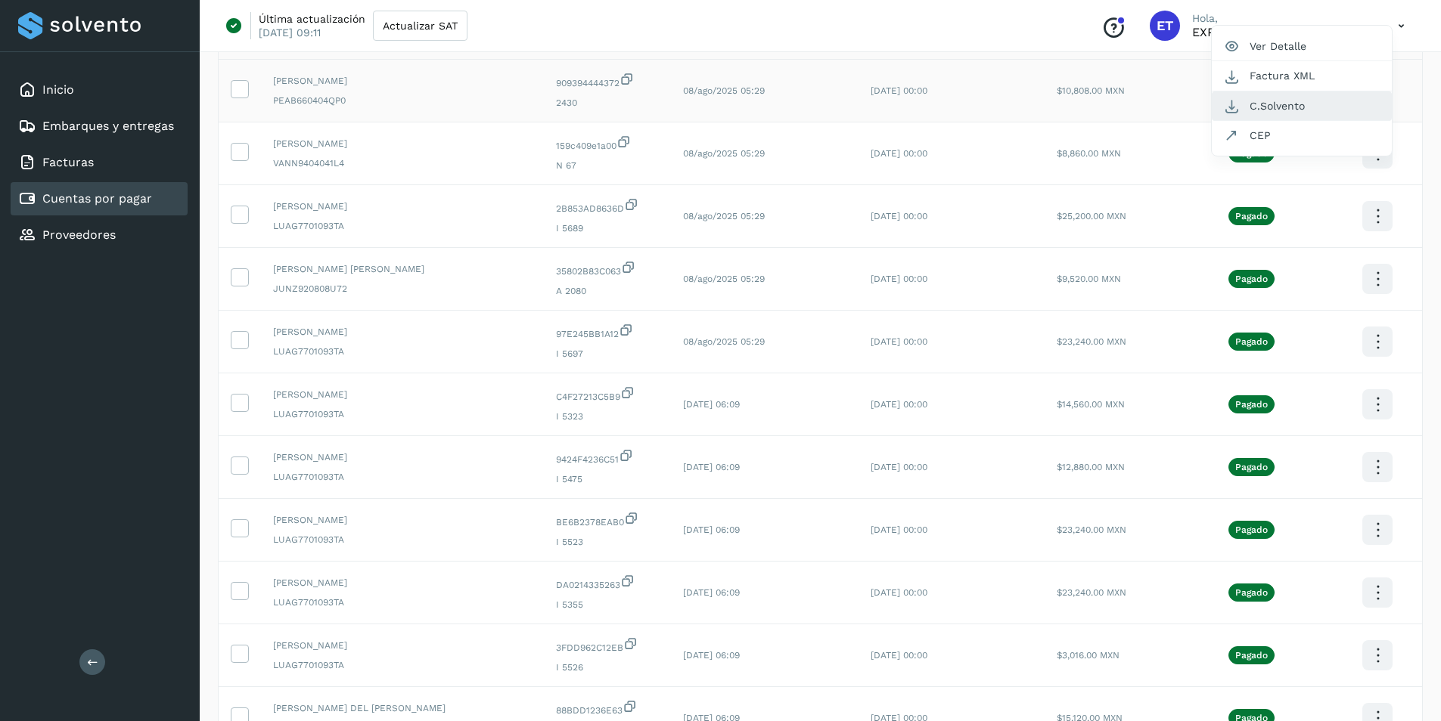
click at [1287, 104] on button "C.Solvento" at bounding box center [1302, 106] width 180 height 29
click at [1333, 132] on td at bounding box center [1377, 154] width 89 height 63
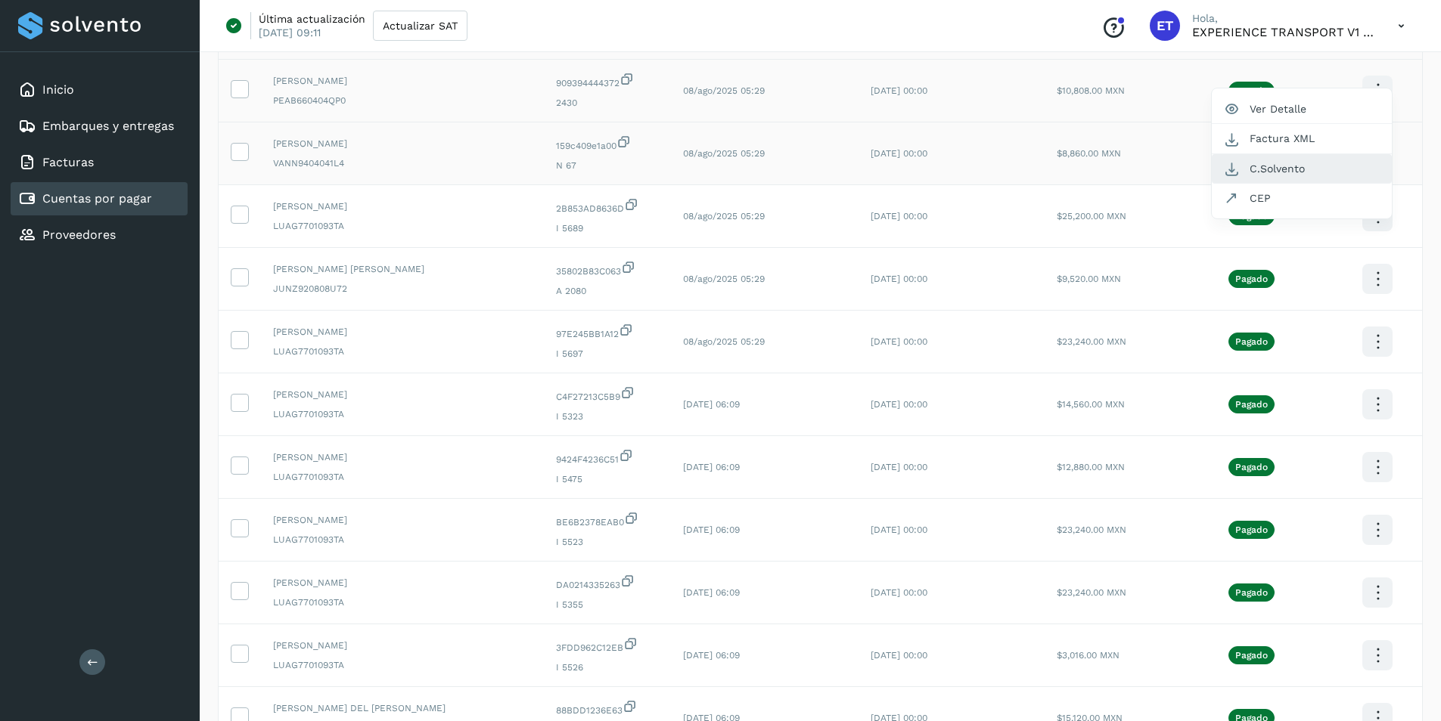
click at [1311, 166] on button "C.Solvento" at bounding box center [1302, 168] width 180 height 29
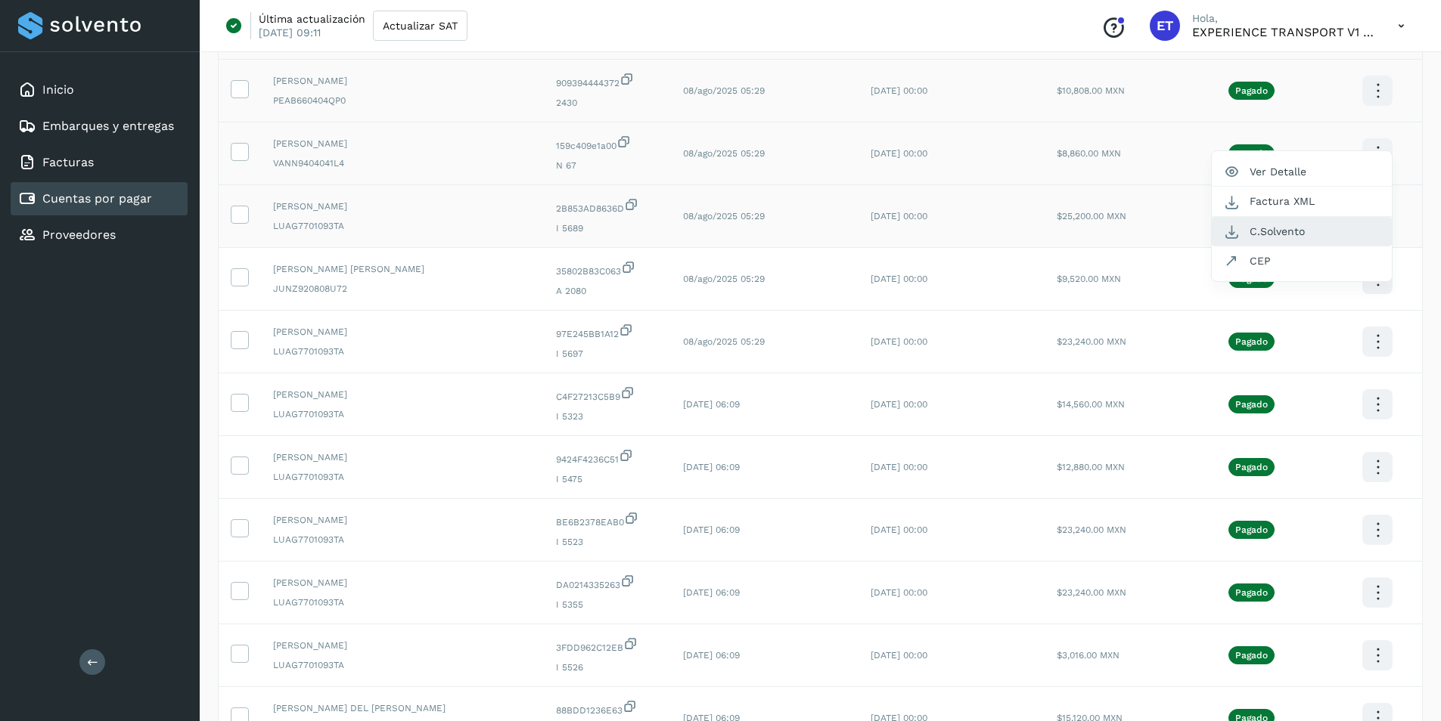
click at [1246, 237] on button "C.Solvento" at bounding box center [1302, 231] width 180 height 29
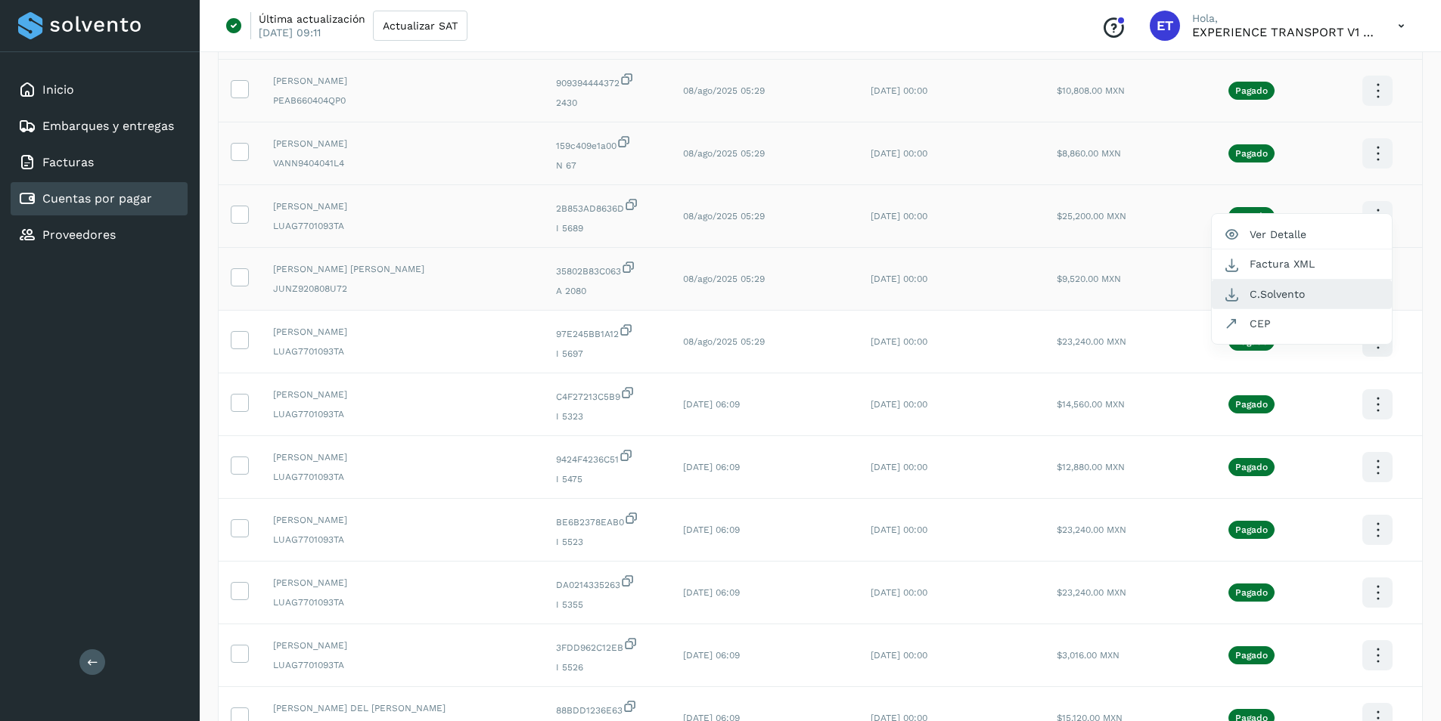
click at [1292, 295] on button "C.Solvento" at bounding box center [1302, 294] width 180 height 29
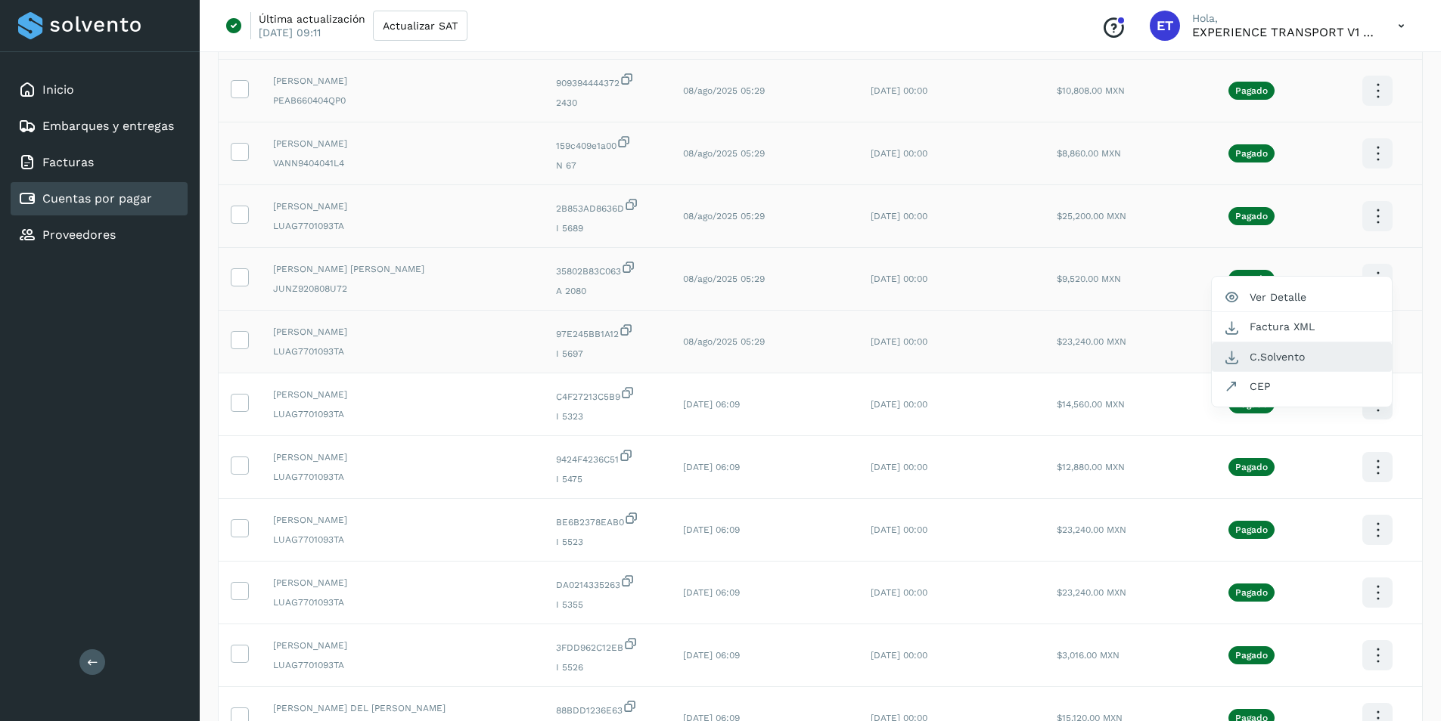
click at [1312, 361] on button "C.Solvento" at bounding box center [1302, 357] width 180 height 29
click at [1308, 332] on div at bounding box center [720, 360] width 1441 height 721
